Goal: Information Seeking & Learning: Find specific page/section

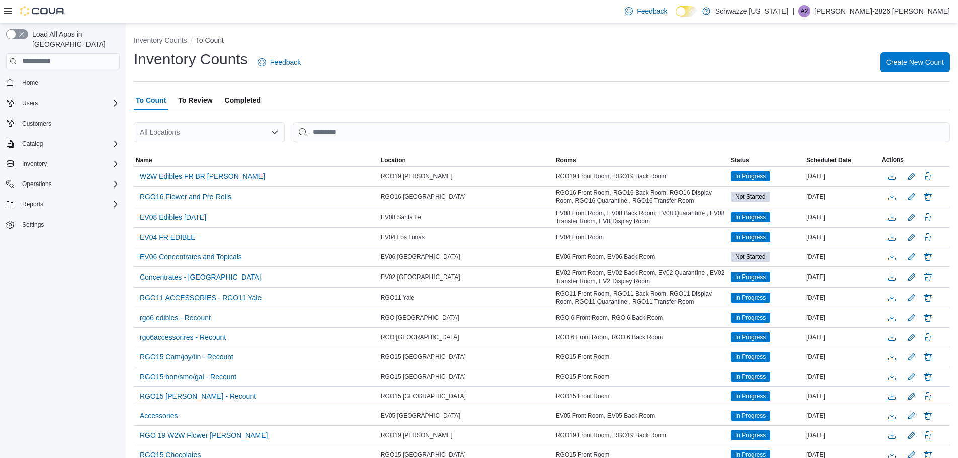
click at [249, 135] on div "All Locations" at bounding box center [209, 132] width 151 height 20
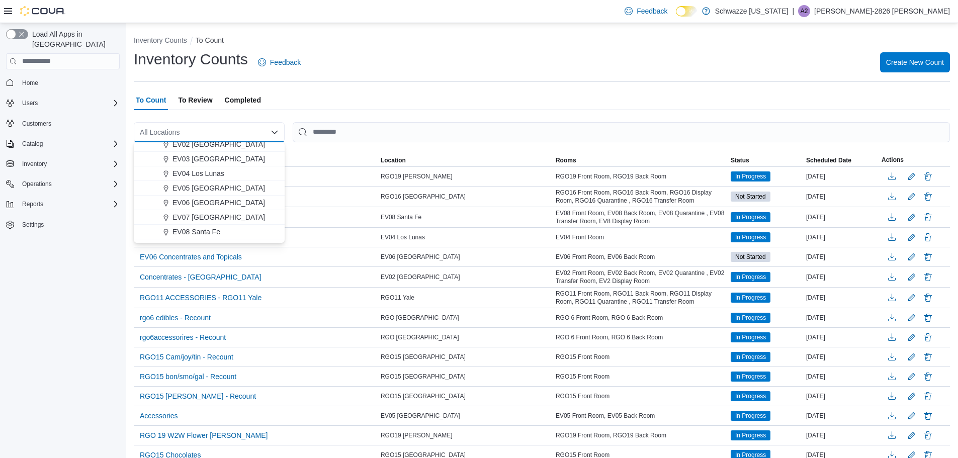
scroll to position [50, 0]
click at [216, 201] on span "EV06 Las Cruces East" at bounding box center [218, 201] width 92 height 10
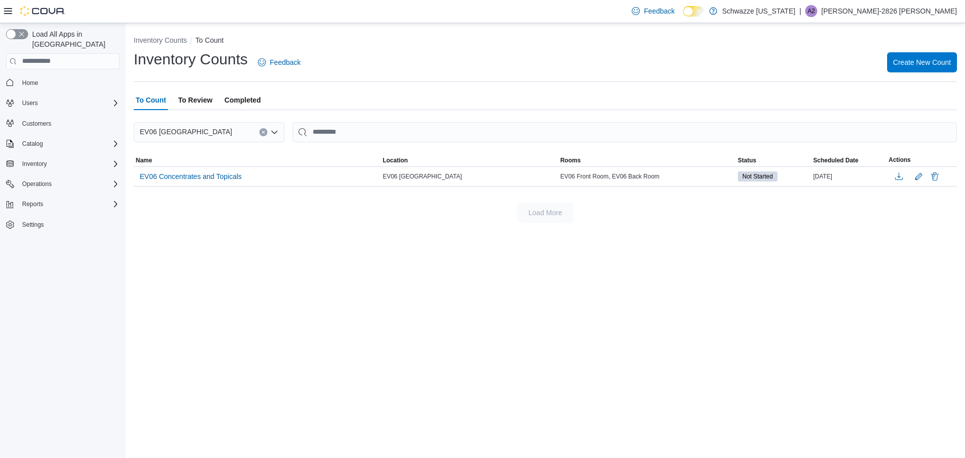
click at [197, 97] on span "To Review" at bounding box center [195, 100] width 34 height 20
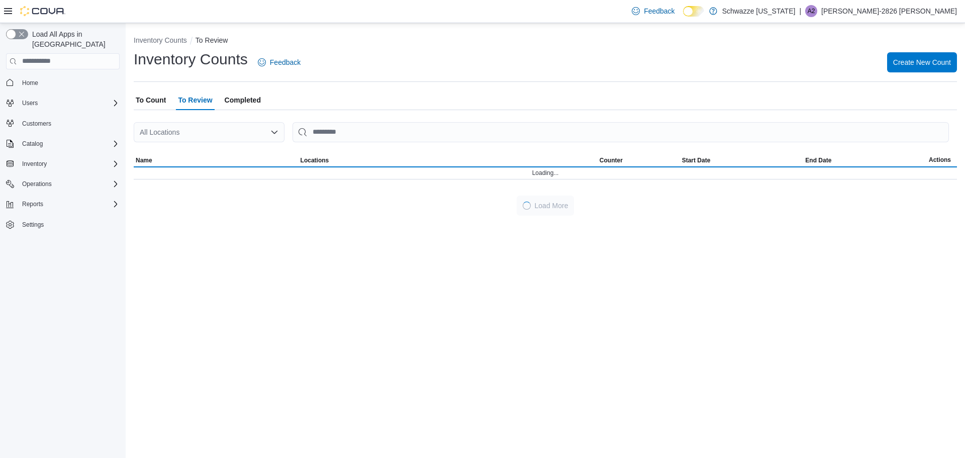
click at [280, 132] on div "All Locations" at bounding box center [209, 132] width 151 height 20
click at [271, 130] on icon "Open list of options" at bounding box center [274, 132] width 8 height 8
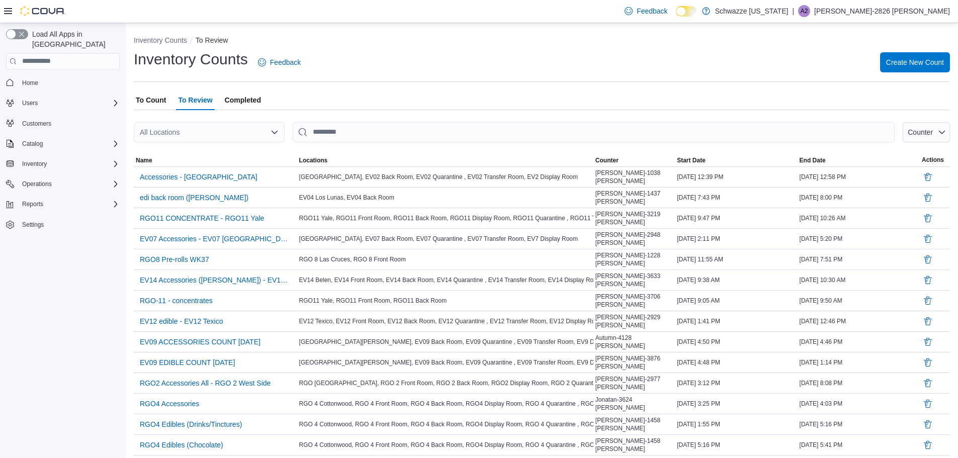
click at [271, 130] on icon "Open list of options" at bounding box center [274, 132] width 8 height 8
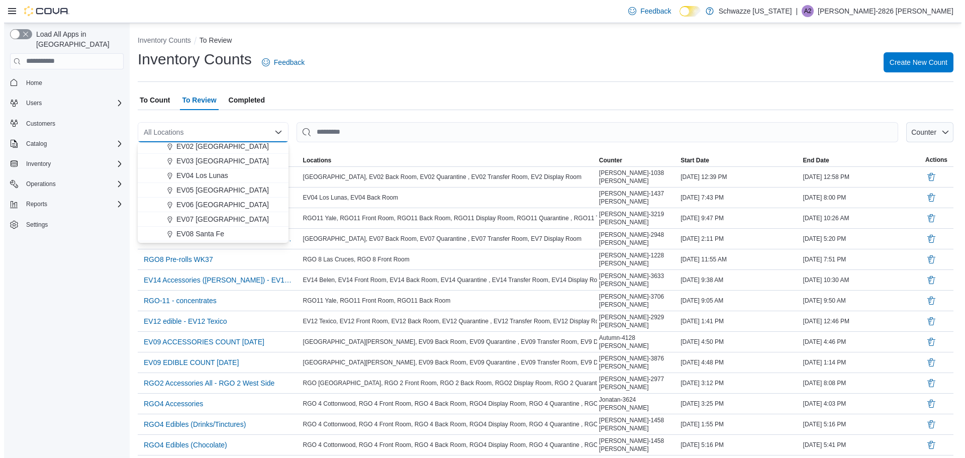
scroll to position [50, 0]
click at [208, 198] on span "EV06 Las Cruces East" at bounding box center [218, 201] width 92 height 10
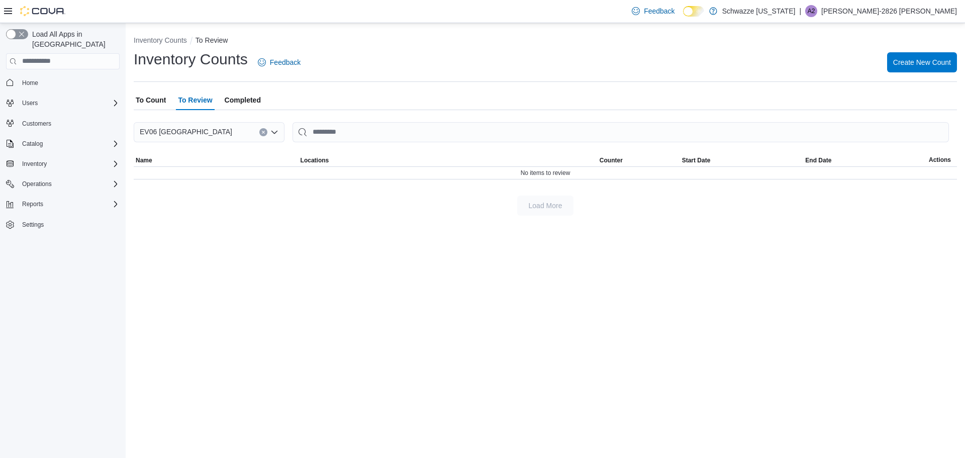
click at [149, 98] on span "To Count" at bounding box center [151, 100] width 30 height 20
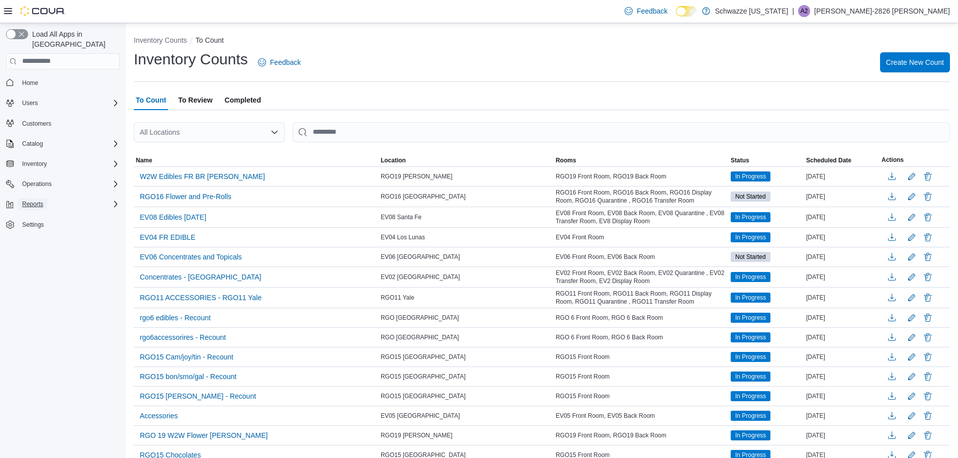
click at [35, 200] on span "Reports" at bounding box center [32, 204] width 21 height 8
click at [26, 270] on span "Reports" at bounding box center [28, 274] width 21 height 8
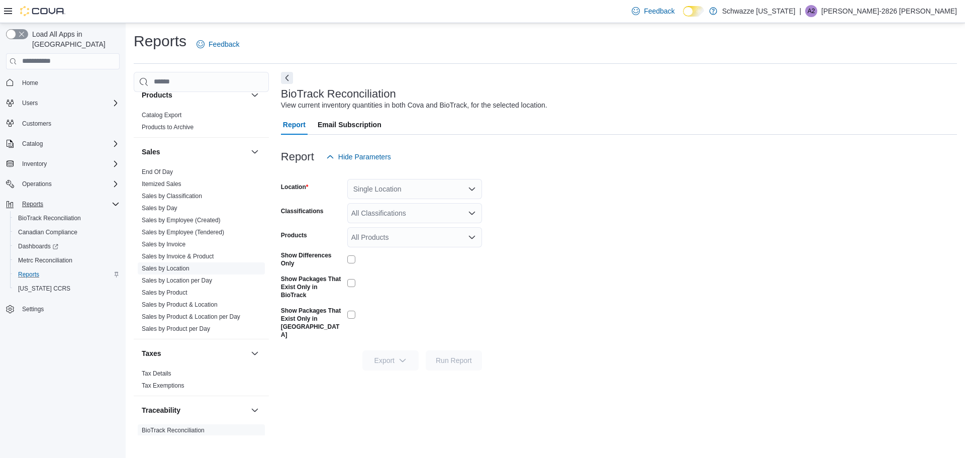
scroll to position [671, 0]
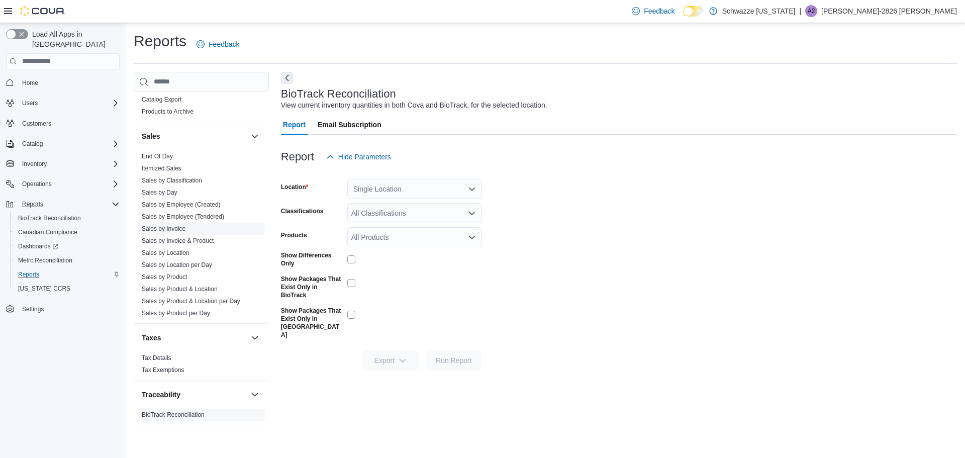
click at [169, 230] on link "Sales by Invoice" at bounding box center [164, 228] width 44 height 7
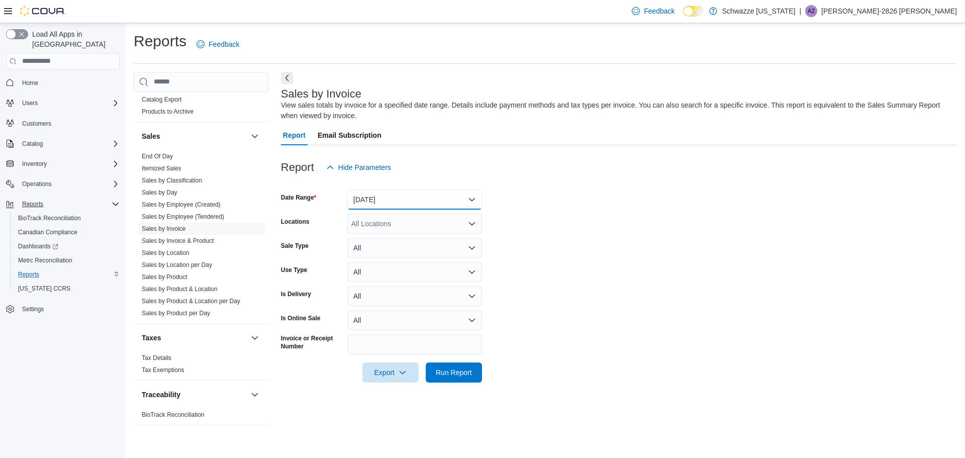
click at [401, 199] on button "Yesterday" at bounding box center [414, 200] width 135 height 20
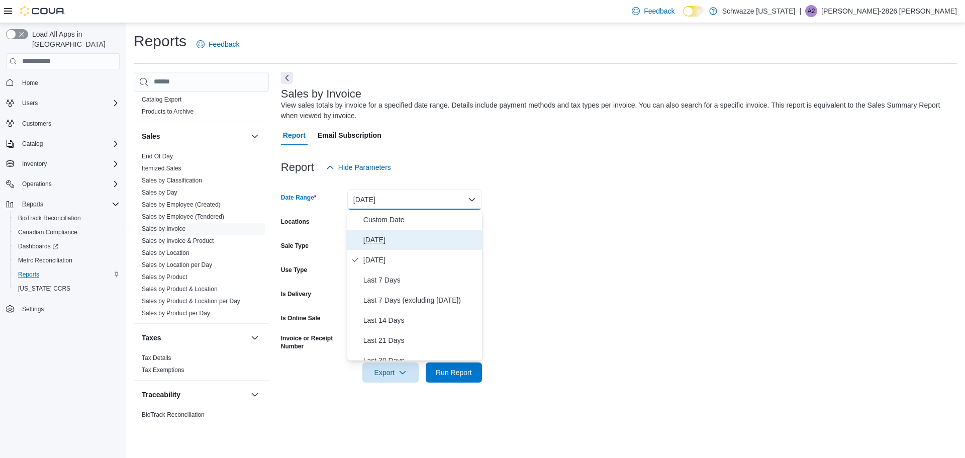
click at [376, 242] on span "Today" at bounding box center [420, 240] width 115 height 12
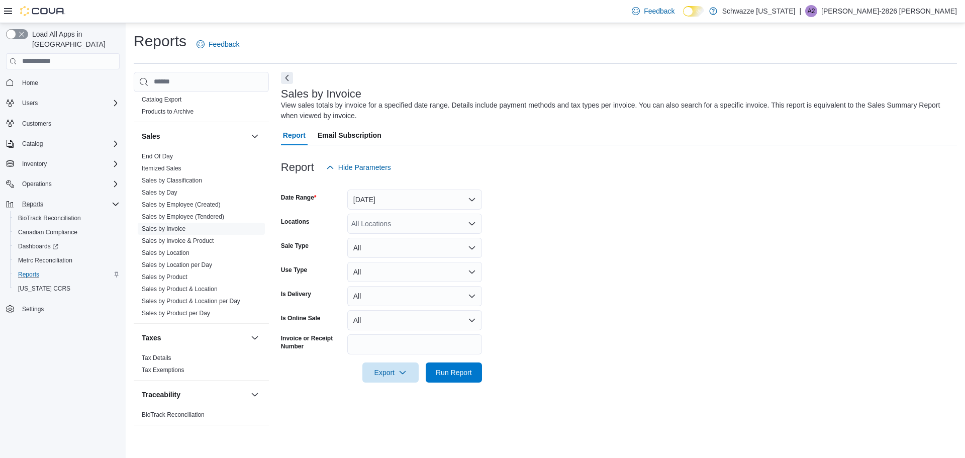
click at [536, 234] on form "Date Range Today Locations All Locations Sale Type All Use Type All Is Delivery…" at bounding box center [619, 279] width 676 height 205
click at [421, 220] on div "All Locations" at bounding box center [414, 224] width 135 height 20
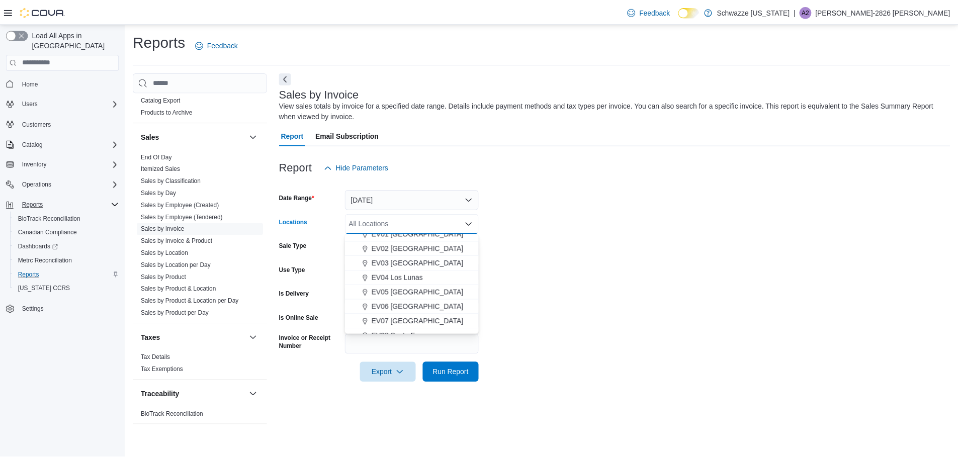
scroll to position [38, 0]
click at [429, 305] on span "EV06 Las Cruces East" at bounding box center [420, 305] width 92 height 10
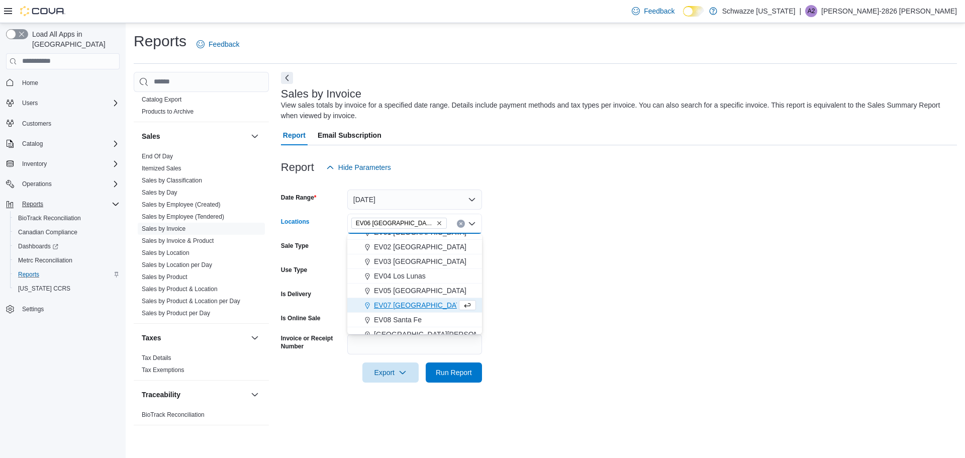
click at [553, 276] on form "Date Range Today Locations EV06 Las Cruces East Combo box. Selected. EV06 Las C…" at bounding box center [619, 279] width 676 height 205
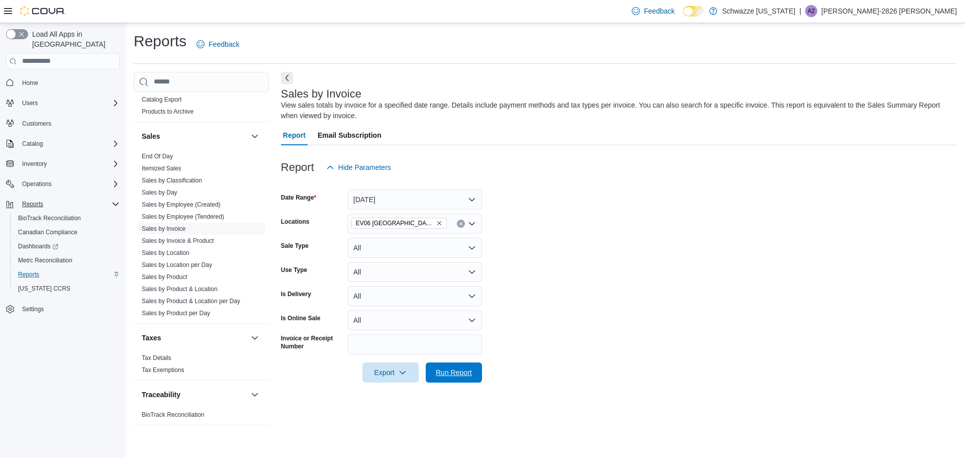
drag, startPoint x: 443, startPoint y: 369, endPoint x: 483, endPoint y: 337, distance: 50.8
click at [442, 369] on span "Run Report" at bounding box center [454, 372] width 36 height 10
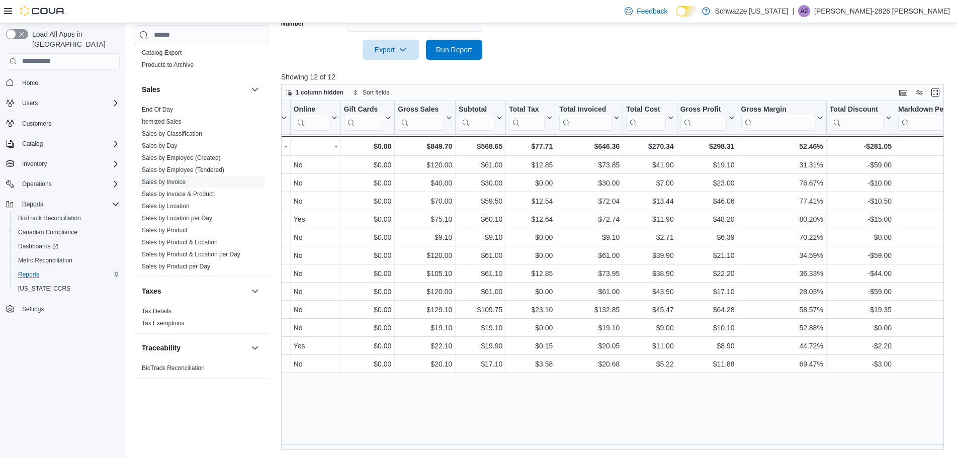
scroll to position [0, 490]
click at [818, 117] on icon at bounding box center [817, 118] width 8 height 6
click at [783, 154] on span "Sort Low-High" at bounding box center [787, 156] width 38 height 8
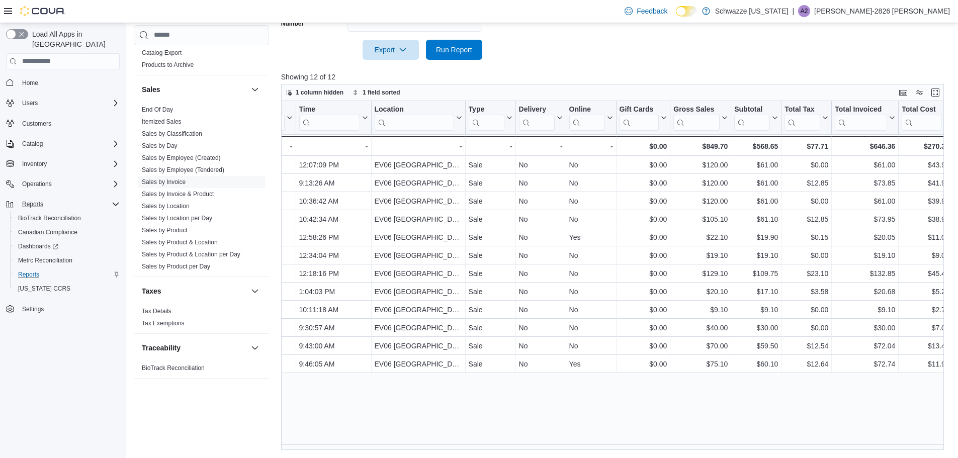
scroll to position [0, 0]
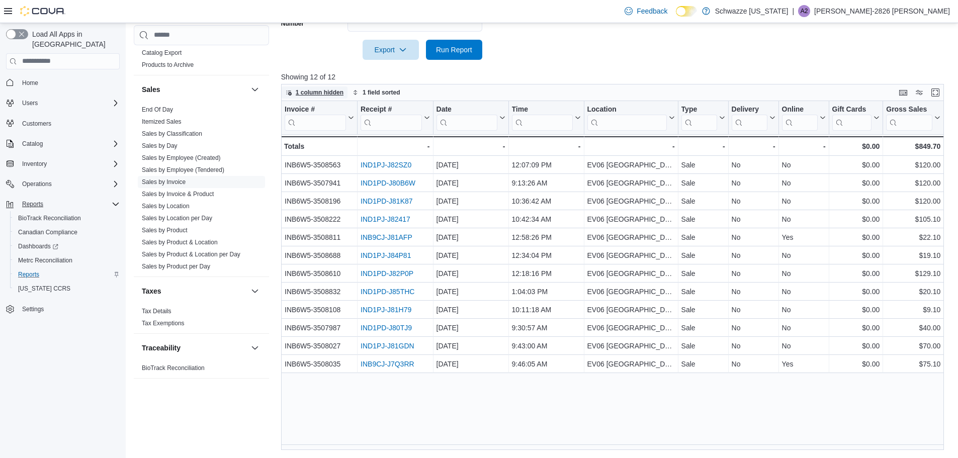
click at [314, 90] on span "1 column hidden" at bounding box center [320, 92] width 48 height 8
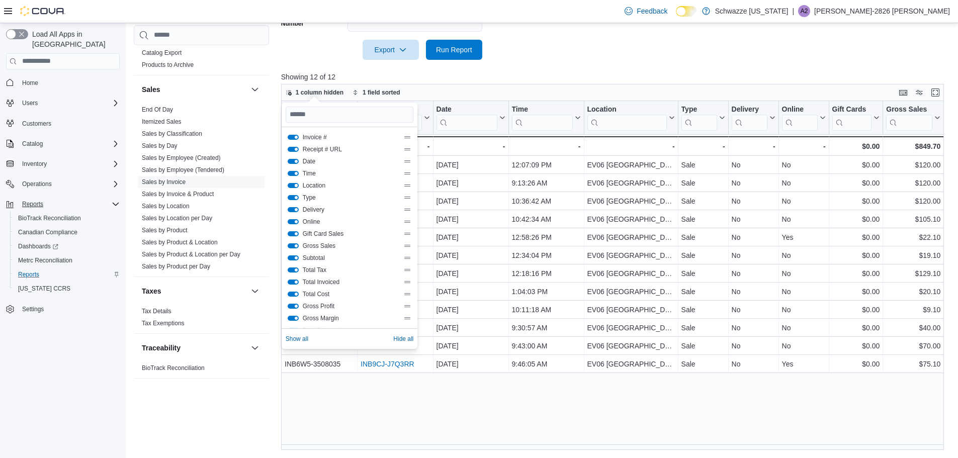
click at [296, 184] on button "Location" at bounding box center [293, 185] width 11 height 5
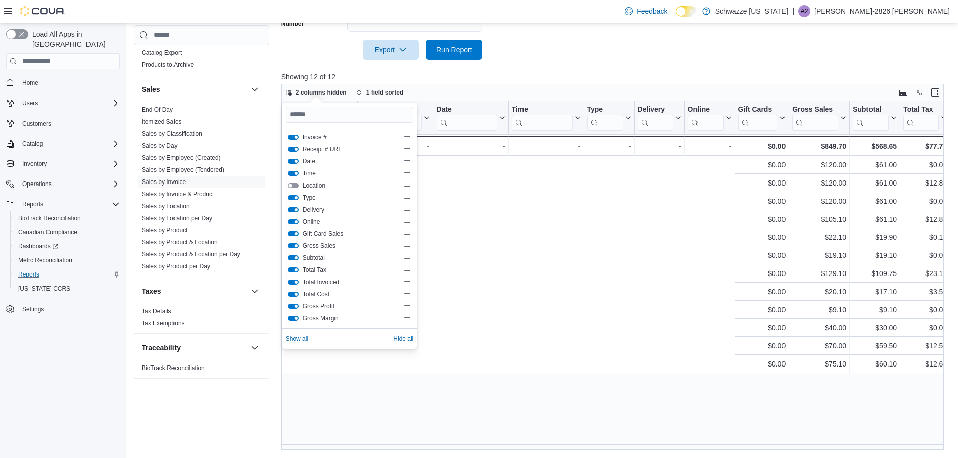
scroll to position [0, 560]
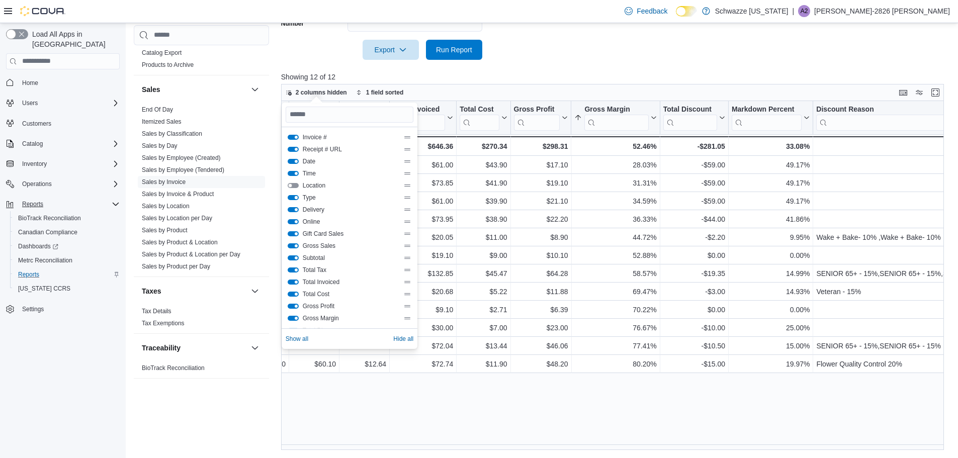
click at [295, 198] on button "Type" at bounding box center [293, 197] width 11 height 5
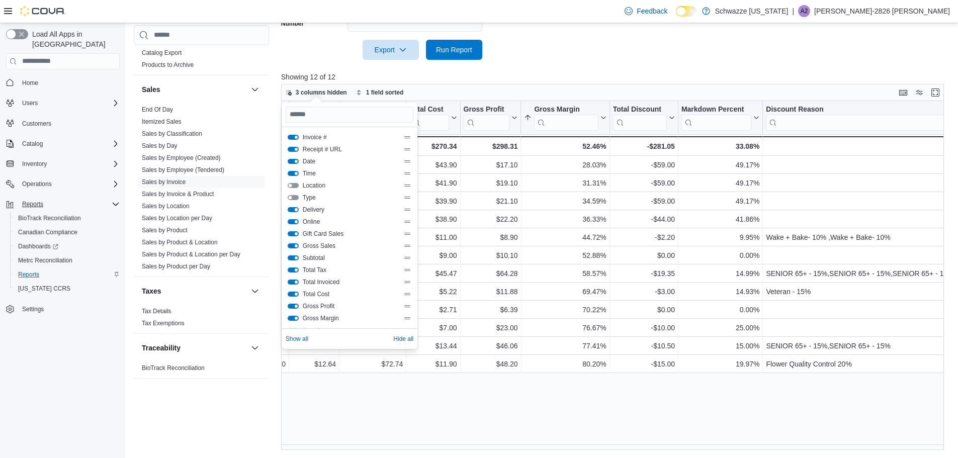
click at [295, 209] on button "Delivery" at bounding box center [293, 209] width 11 height 5
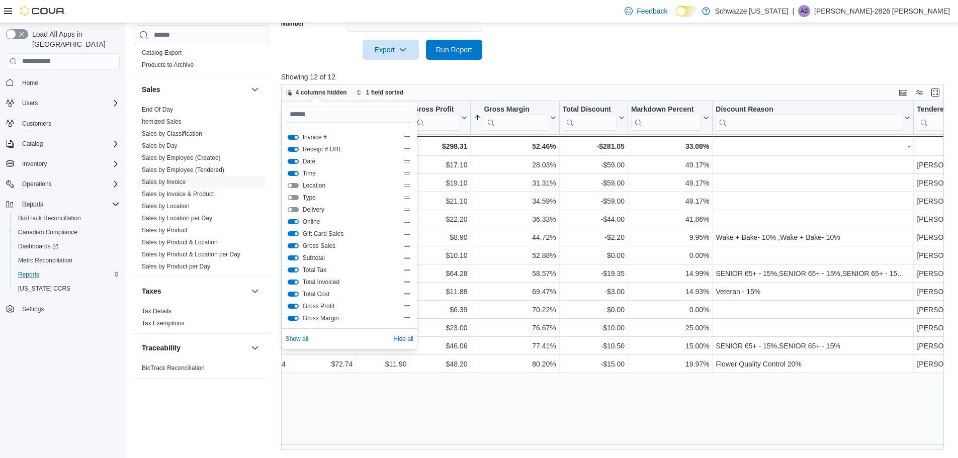
click at [296, 222] on button "Online" at bounding box center [293, 221] width 11 height 5
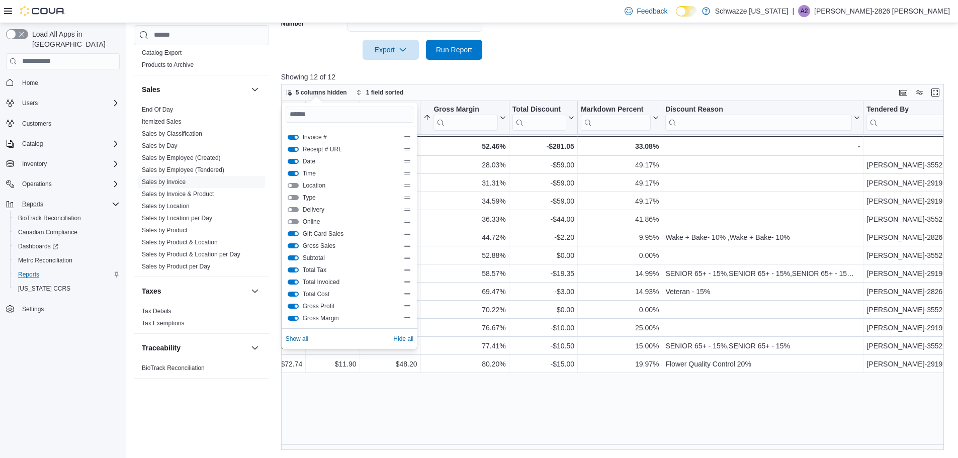
click at [295, 233] on button "Gift Card Sales" at bounding box center [293, 233] width 11 height 5
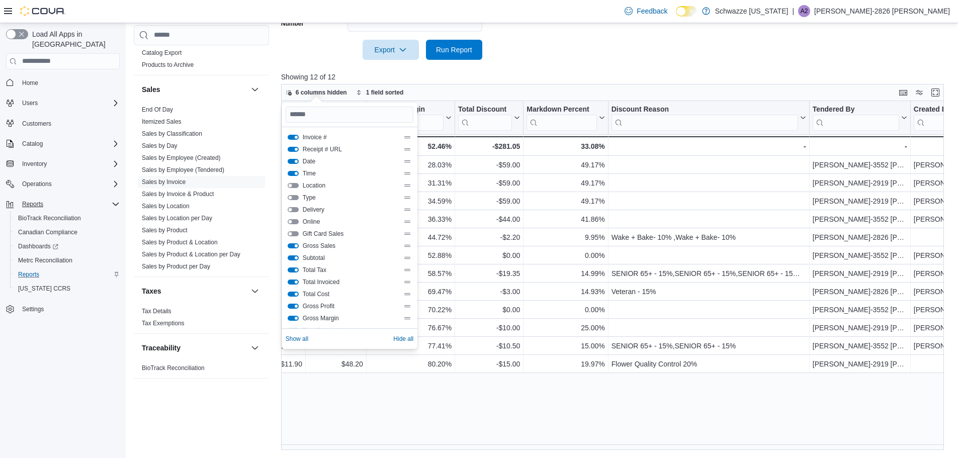
click at [296, 247] on button "Gross Sales" at bounding box center [293, 245] width 11 height 5
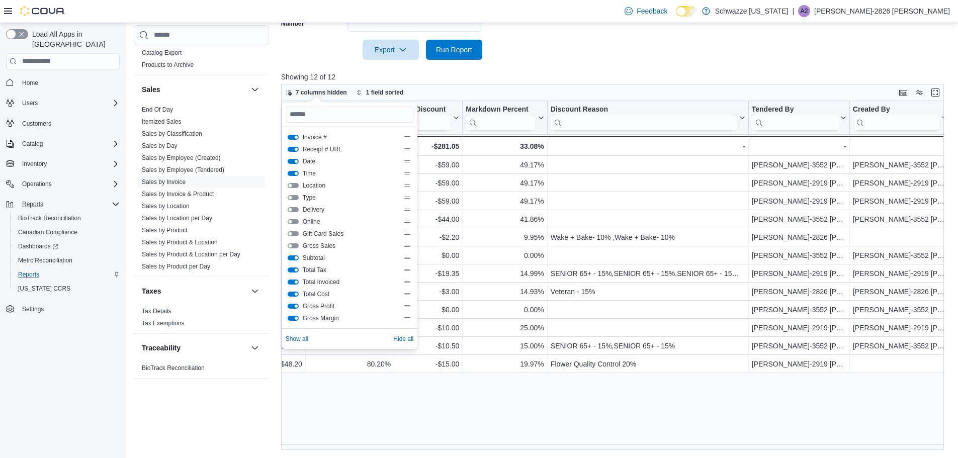
click at [294, 258] on button "Subtotal" at bounding box center [293, 257] width 11 height 5
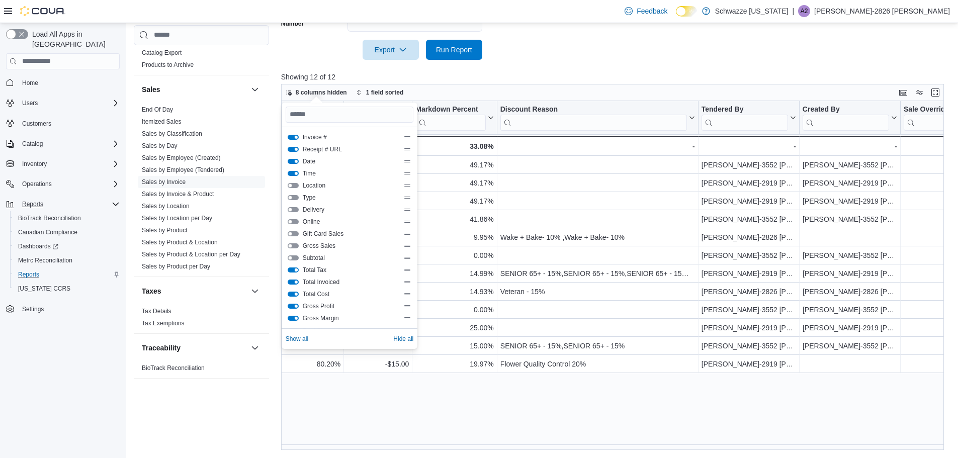
click at [295, 271] on button "Total Tax" at bounding box center [293, 269] width 11 height 5
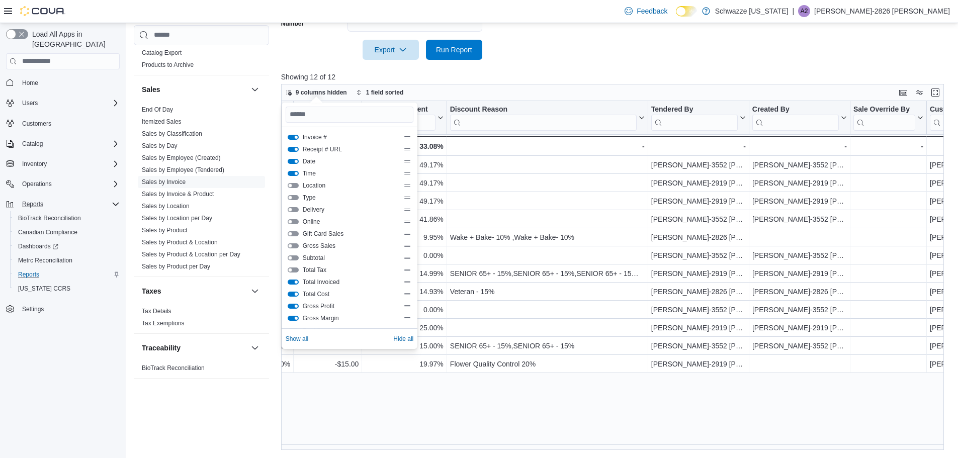
click at [296, 292] on button "Total Cost" at bounding box center [293, 294] width 11 height 5
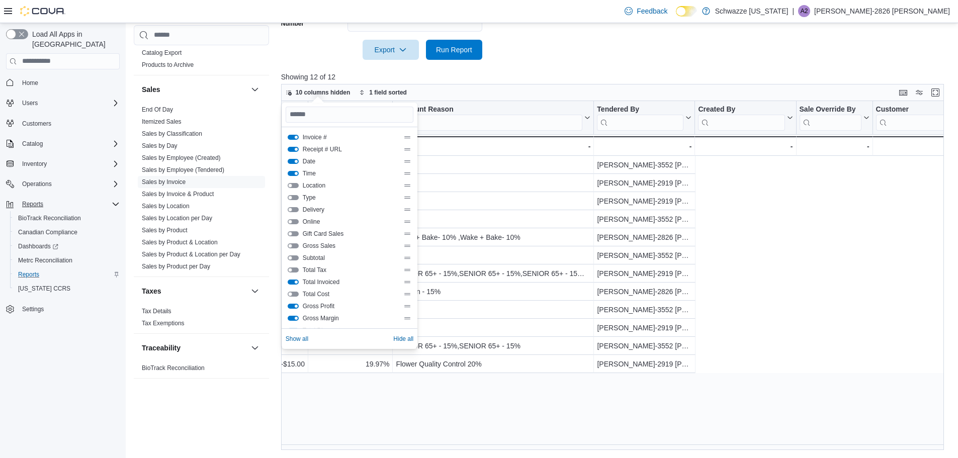
scroll to position [0, 140]
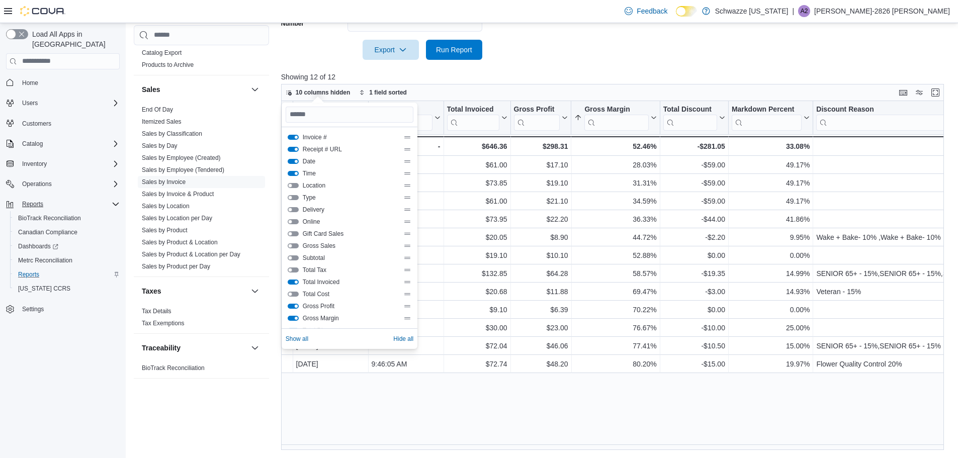
click at [295, 305] on button "Gross Profit" at bounding box center [293, 306] width 11 height 5
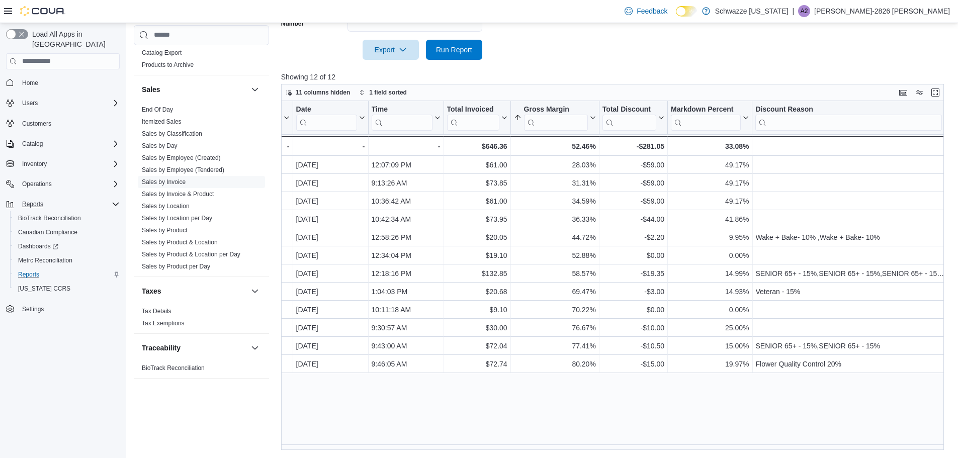
click at [596, 66] on div at bounding box center [616, 66] width 670 height 12
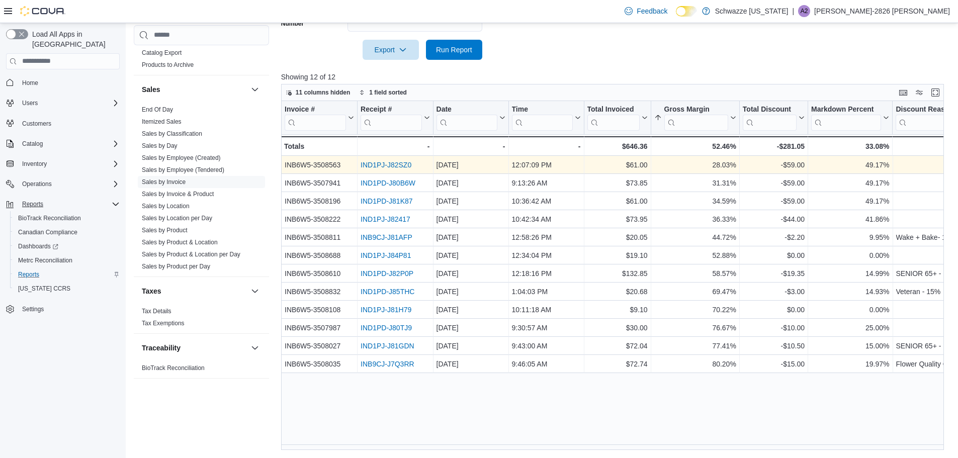
click at [394, 166] on link "IND1PJ-J82SZ0" at bounding box center [385, 165] width 51 height 8
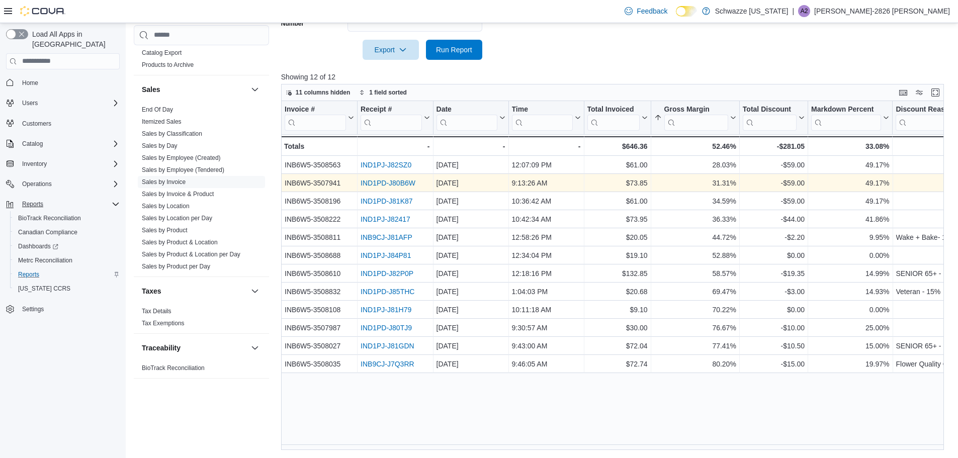
click at [391, 184] on link "IND1PD-J80B6W" at bounding box center [387, 183] width 55 height 8
click at [402, 182] on link "IND1PD-J80B6W" at bounding box center [387, 183] width 55 height 8
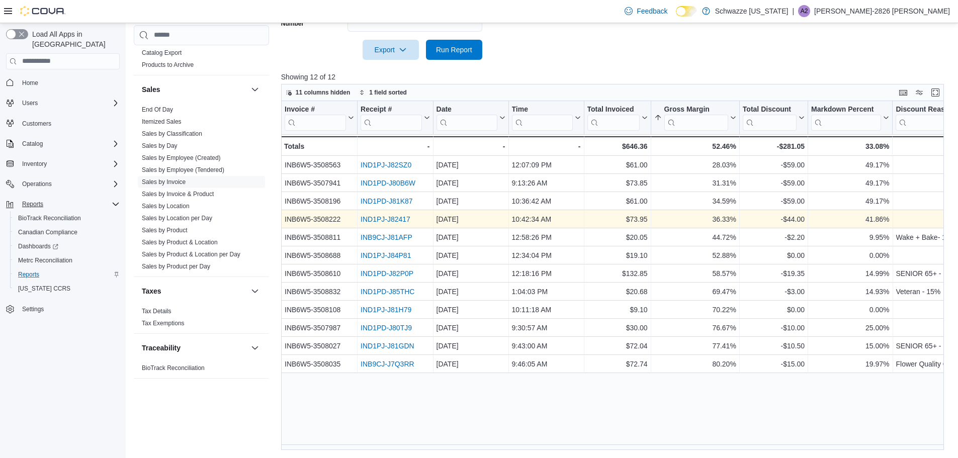
click at [386, 220] on link "IND1PJ-J82417" at bounding box center [385, 219] width 50 height 8
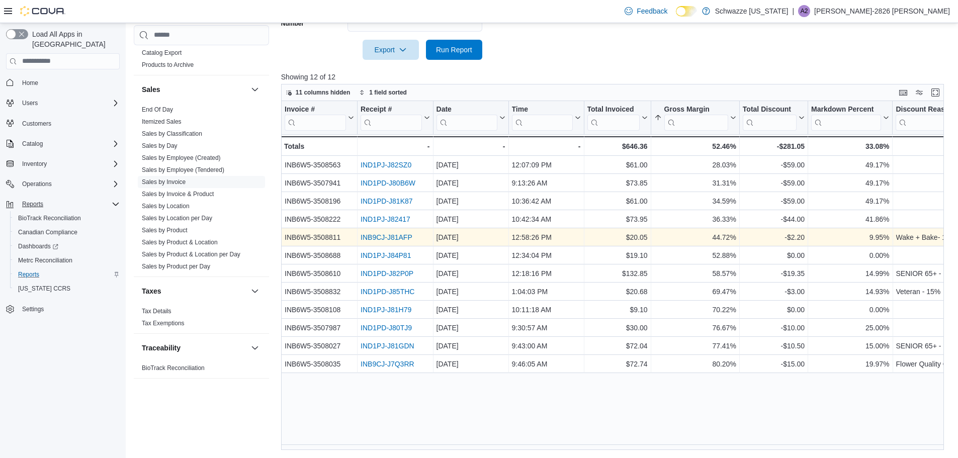
click at [399, 239] on link "INB9CJ-J81AFP" at bounding box center [386, 237] width 52 height 8
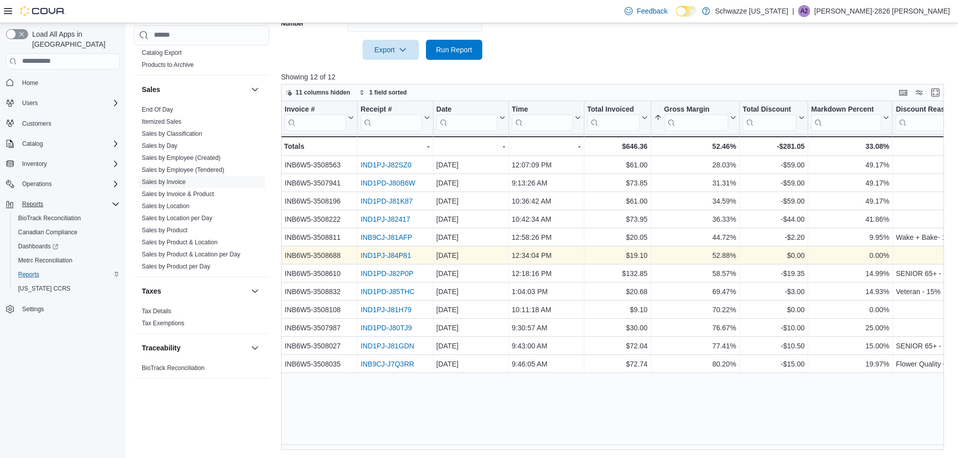
click at [392, 255] on link "IND1PJ-J84P81" at bounding box center [385, 255] width 50 height 8
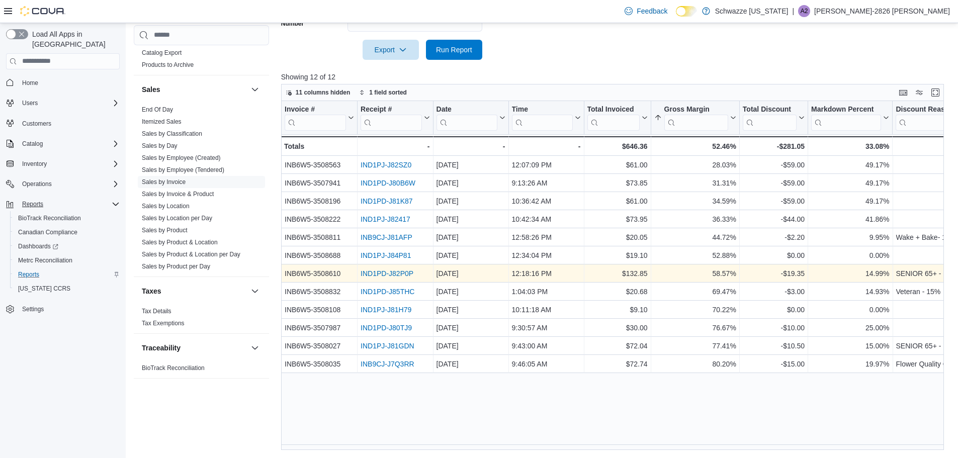
click at [400, 274] on link "IND1PD-J82P0P" at bounding box center [386, 273] width 53 height 8
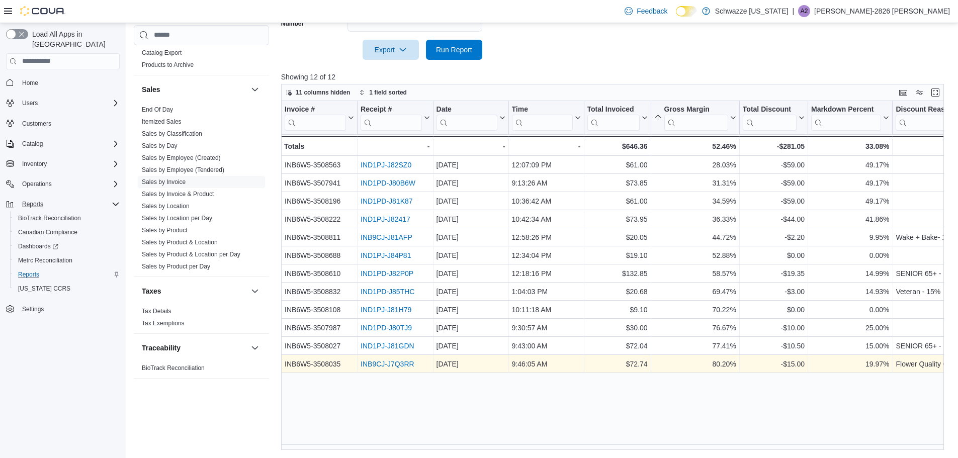
click at [373, 363] on link "INB9CJ-J7Q3RR" at bounding box center [387, 364] width 54 height 8
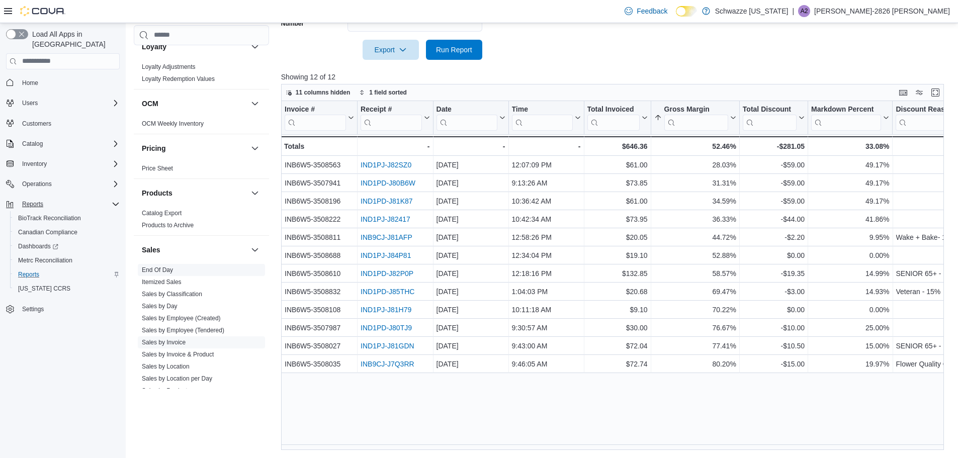
click at [160, 264] on div "Sales End Of Day Itemized Sales Sales by Classification Sales by Day Sales by E…" at bounding box center [201, 336] width 135 height 202
click at [154, 272] on link "End Of Day" at bounding box center [157, 272] width 31 height 7
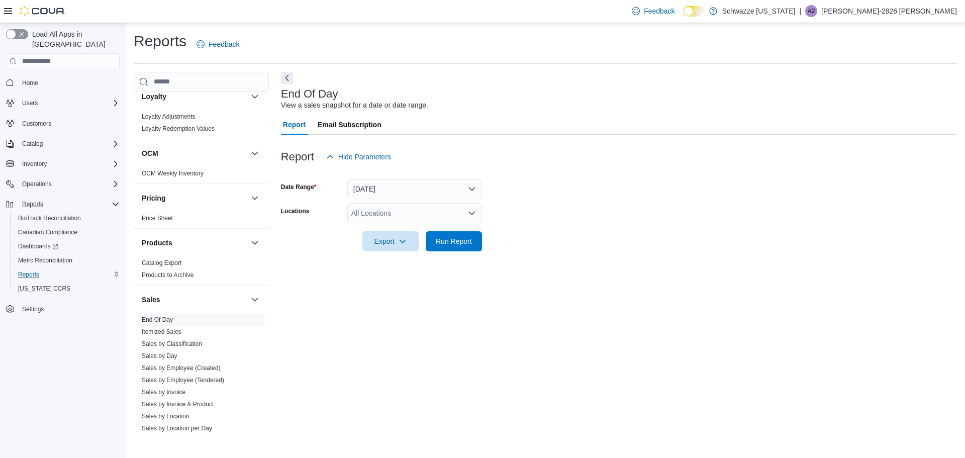
click at [413, 214] on div "All Locations" at bounding box center [414, 213] width 135 height 20
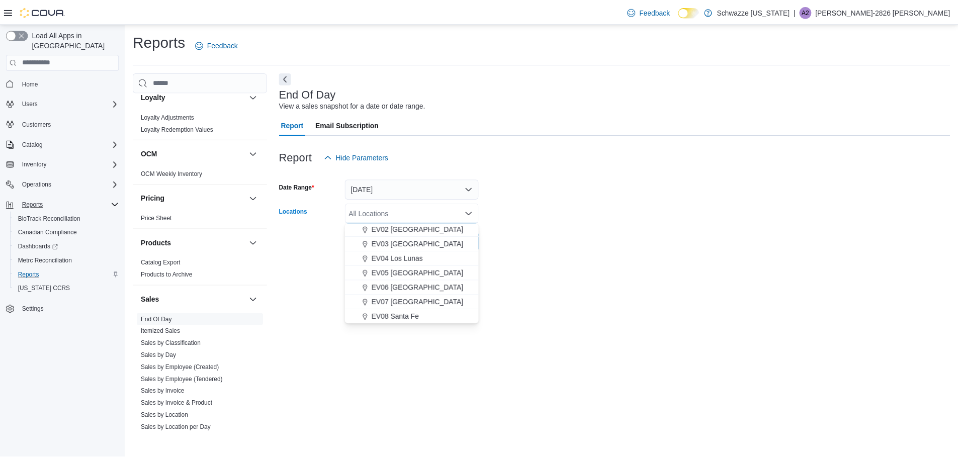
scroll to position [50, 0]
click at [435, 288] on button "EV06 Las Cruces East" at bounding box center [414, 282] width 135 height 15
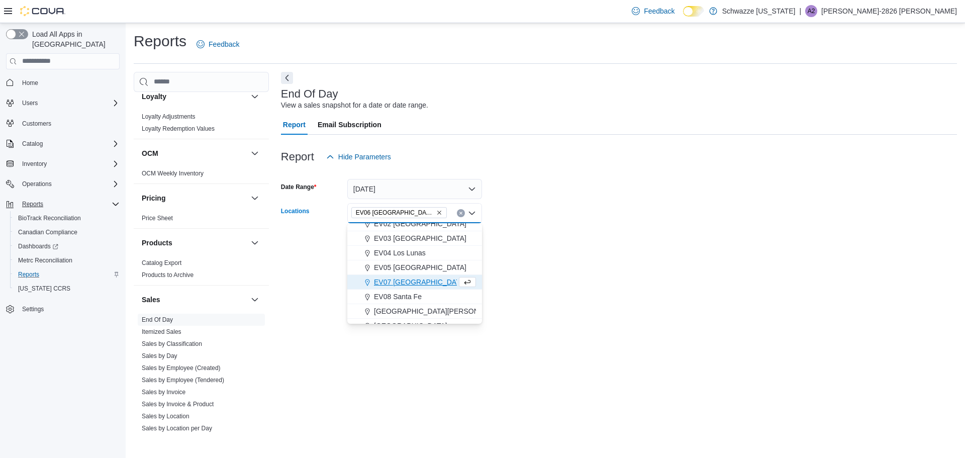
click at [534, 252] on div at bounding box center [619, 257] width 676 height 12
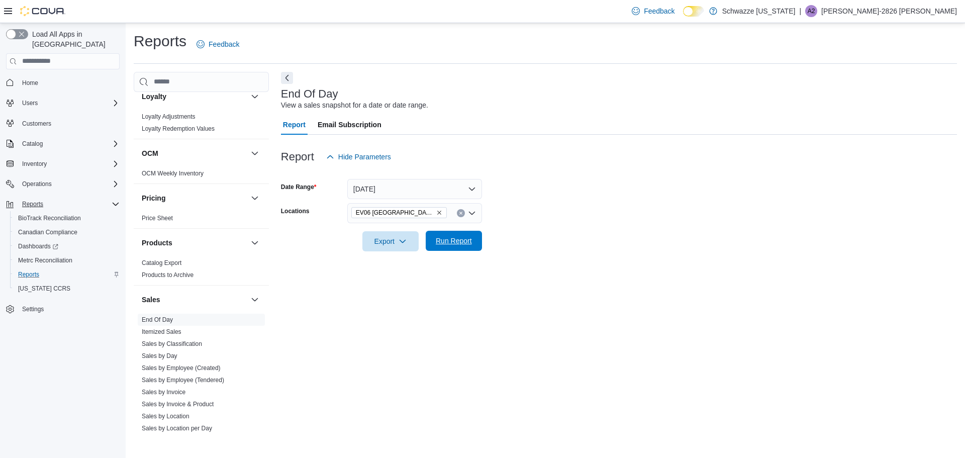
click at [459, 246] on span "Run Report" at bounding box center [454, 241] width 44 height 20
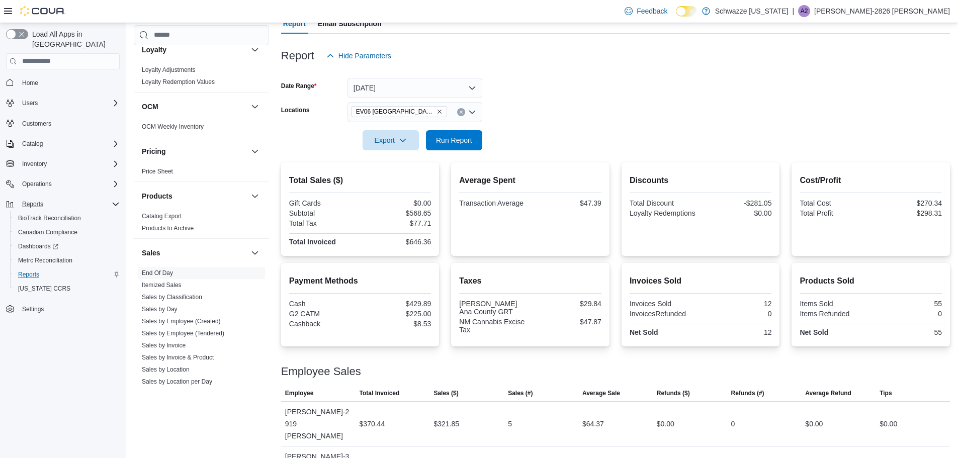
scroll to position [127, 0]
